Goal: Check status

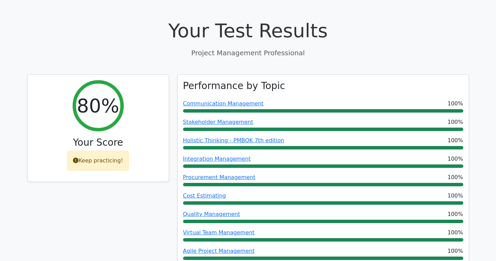
scroll to position [24, 0]
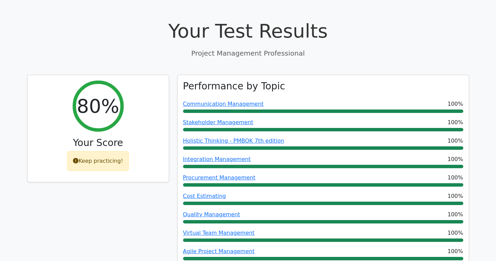
click at [176, 160] on div "Performance by Topic Communication Management 100% Stakeholder Management 100% …" at bounding box center [323, 223] width 300 height 297
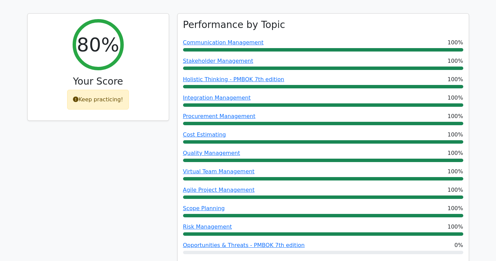
scroll to position [76, 0]
